Goal: Ask a question: Seek information or help from site administrators or community

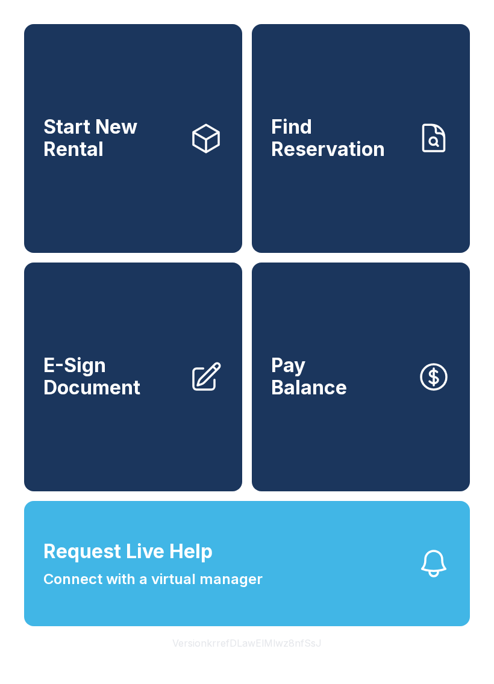
click at [169, 118] on link "Start New Rental" at bounding box center [133, 138] width 218 height 229
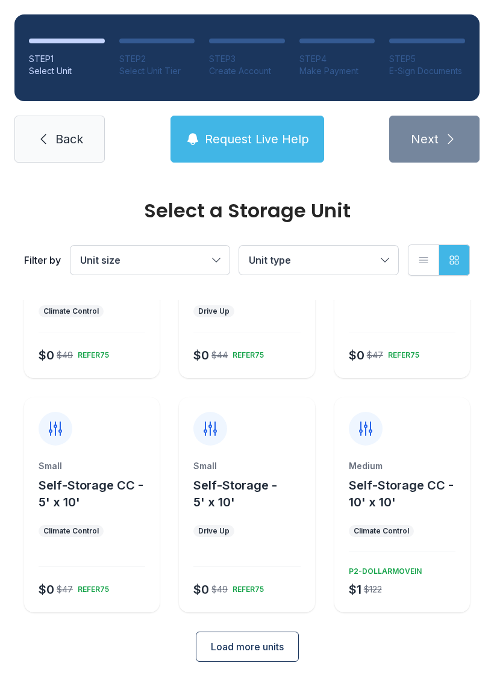
scroll to position [124, 0]
click at [69, 132] on span "Back" at bounding box center [69, 139] width 28 height 17
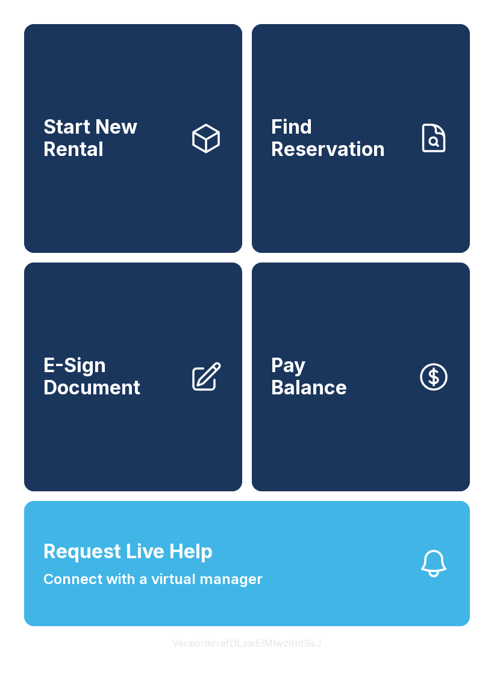
click at [54, 491] on link "E-Sign Document" at bounding box center [133, 376] width 218 height 229
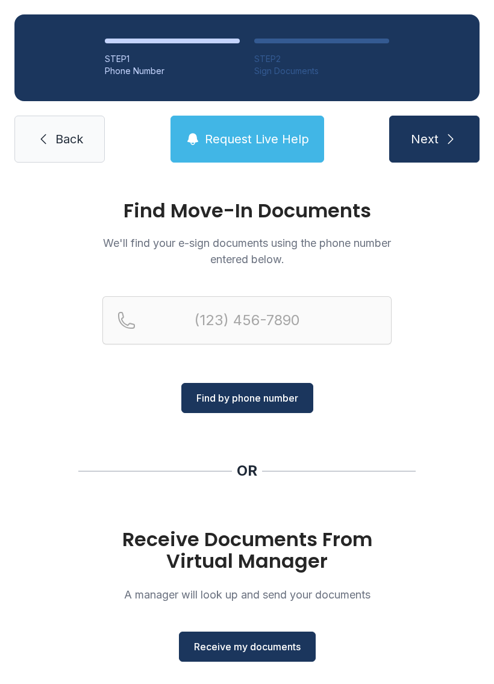
click at [57, 135] on span "Back" at bounding box center [69, 139] width 28 height 17
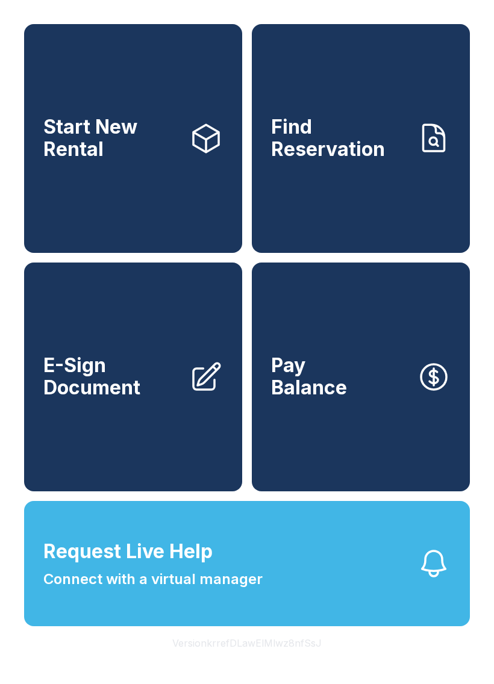
click at [373, 625] on button "Request Live Help Connect with a virtual manager" at bounding box center [246, 563] width 445 height 125
click at [285, 475] on div "Request Live Help A Virtual Manager has been alerted and will be with you short…" at bounding box center [247, 342] width 494 height 684
